Goal: Task Accomplishment & Management: Manage account settings

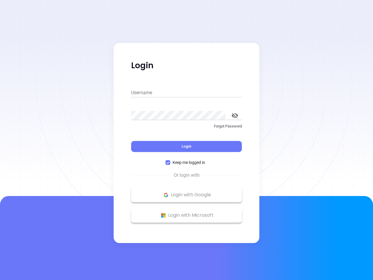
click at [187, 140] on div "Login" at bounding box center [186, 143] width 111 height 18
click at [187, 93] on input "Username" at bounding box center [186, 92] width 111 height 9
click at [235, 115] on icon "toggle password visibility" at bounding box center [235, 116] width 6 height 6
click at [187, 146] on span "Login" at bounding box center [187, 146] width 10 height 5
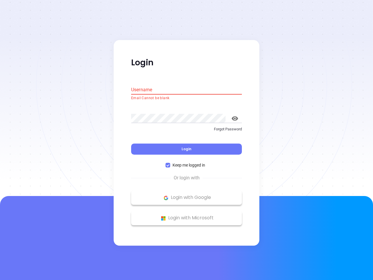
click at [187, 162] on span "Keep me logged in" at bounding box center [188, 165] width 37 height 6
click at [170, 163] on input "Keep me logged in" at bounding box center [168, 165] width 5 height 5
checkbox input "false"
click at [187, 195] on p "Login with Google" at bounding box center [186, 197] width 105 height 9
click at [187, 215] on p "Login with Microsoft" at bounding box center [186, 218] width 105 height 9
